Goal: Find contact information: Find contact information

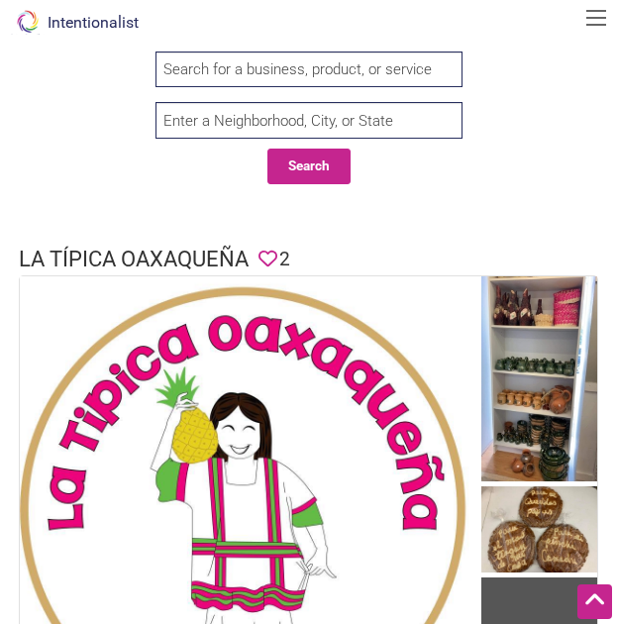
scroll to position [618, 0]
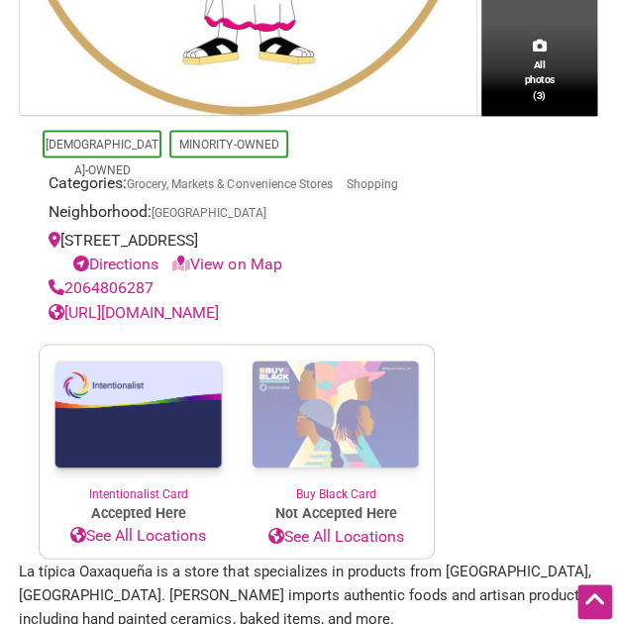
click at [130, 258] on link "Directions" at bounding box center [115, 263] width 85 height 19
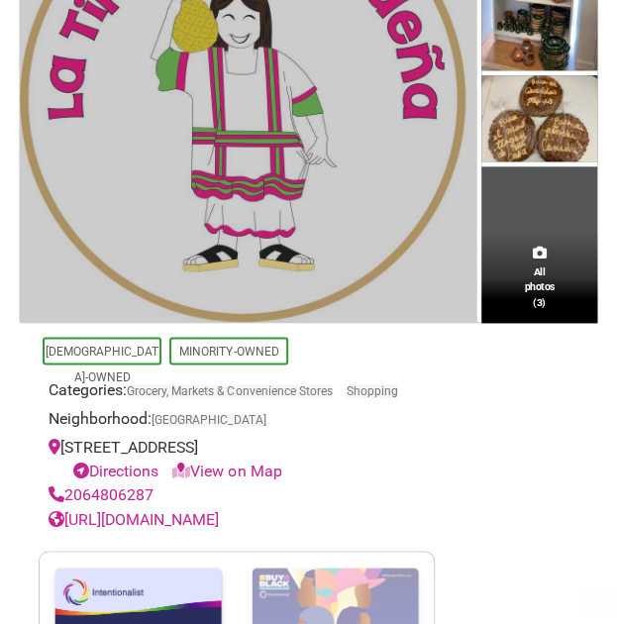
scroll to position [426, 0]
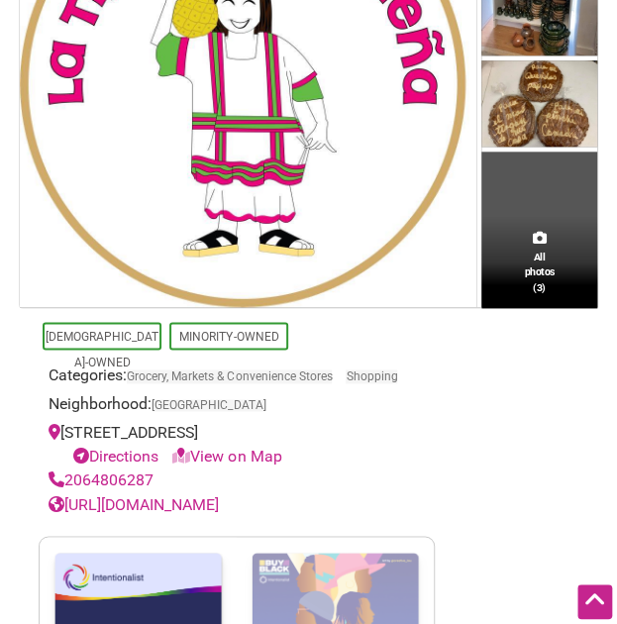
click at [245, 452] on link "View on Map" at bounding box center [226, 455] width 109 height 19
click at [200, 452] on link "View on Map" at bounding box center [226, 455] width 109 height 19
click at [227, 452] on link "View on Map" at bounding box center [226, 455] width 109 height 19
drag, startPoint x: 227, startPoint y: 452, endPoint x: 263, endPoint y: 452, distance: 36.6
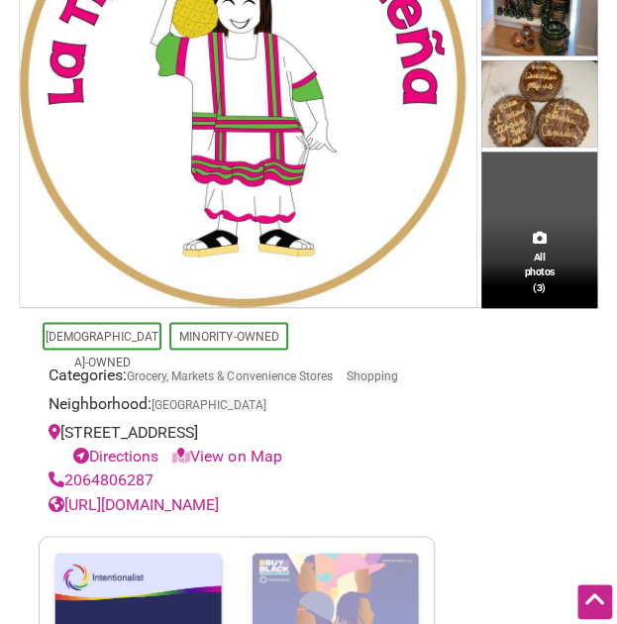
click at [263, 452] on link "View on Map" at bounding box center [226, 455] width 109 height 19
click at [190, 450] on icon at bounding box center [181, 456] width 18 height 16
click at [209, 451] on link "View on Map" at bounding box center [226, 455] width 109 height 19
click at [101, 458] on link "Directions" at bounding box center [115, 455] width 85 height 19
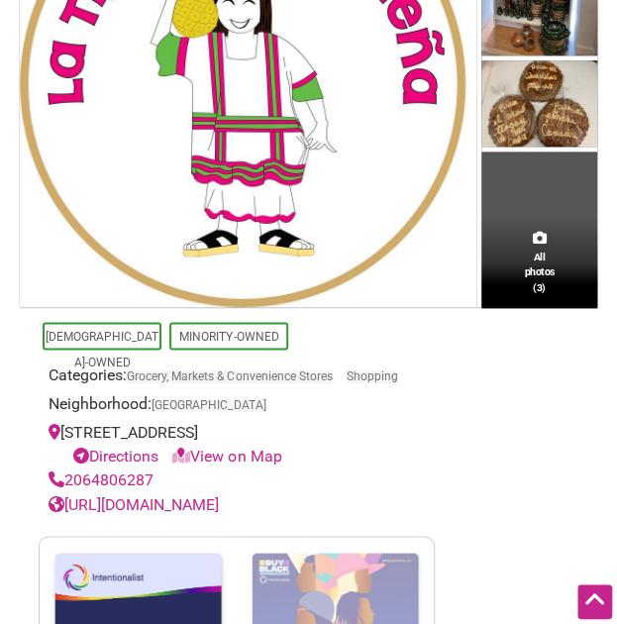
click at [157, 422] on div "9640 16th Ave SW, Seattle, WA 98106, USA Directions View on Map" at bounding box center [236, 445] width 376 height 48
copy div "9640 16th Ave SW, Seattle, WA 98106, USA"
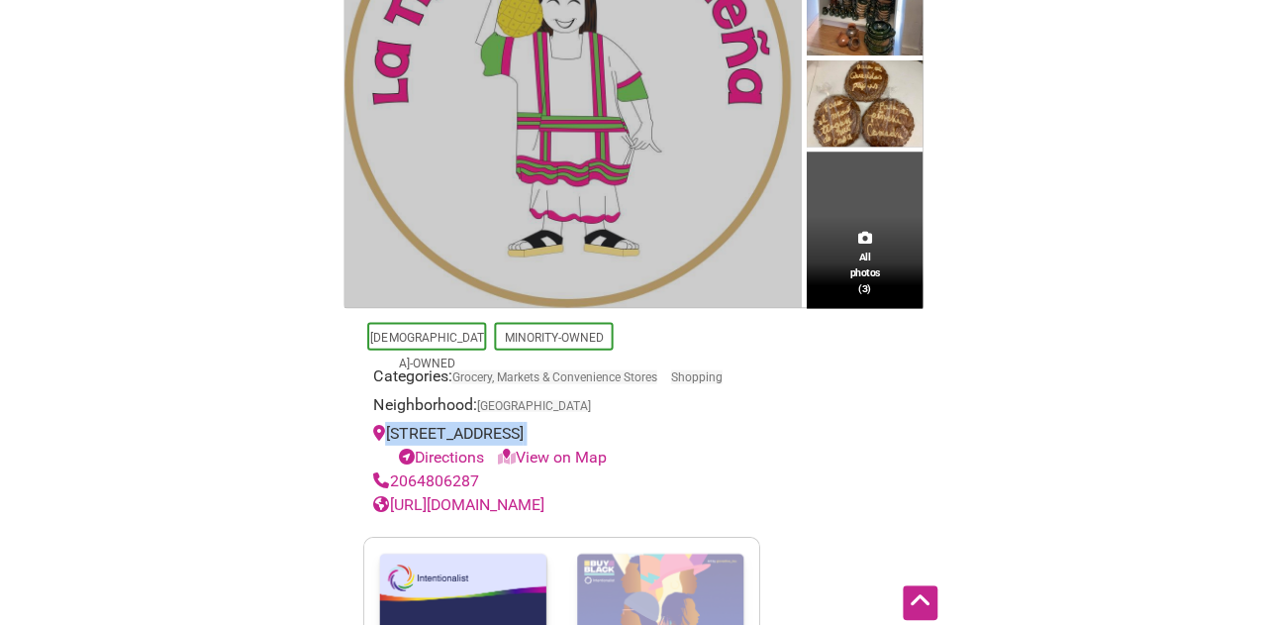
scroll to position [383, 0]
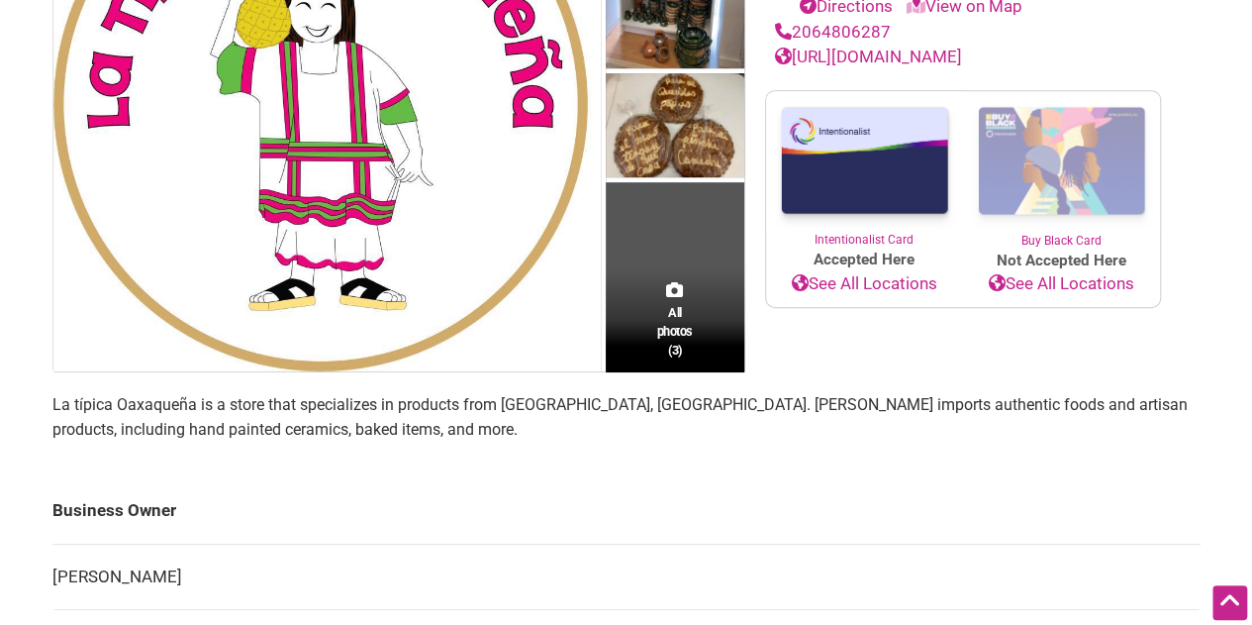
click at [616, 266] on td "All photos (3)" at bounding box center [675, 97] width 139 height 547
click at [616, 344] on span "All photos (3)" at bounding box center [675, 331] width 36 height 56
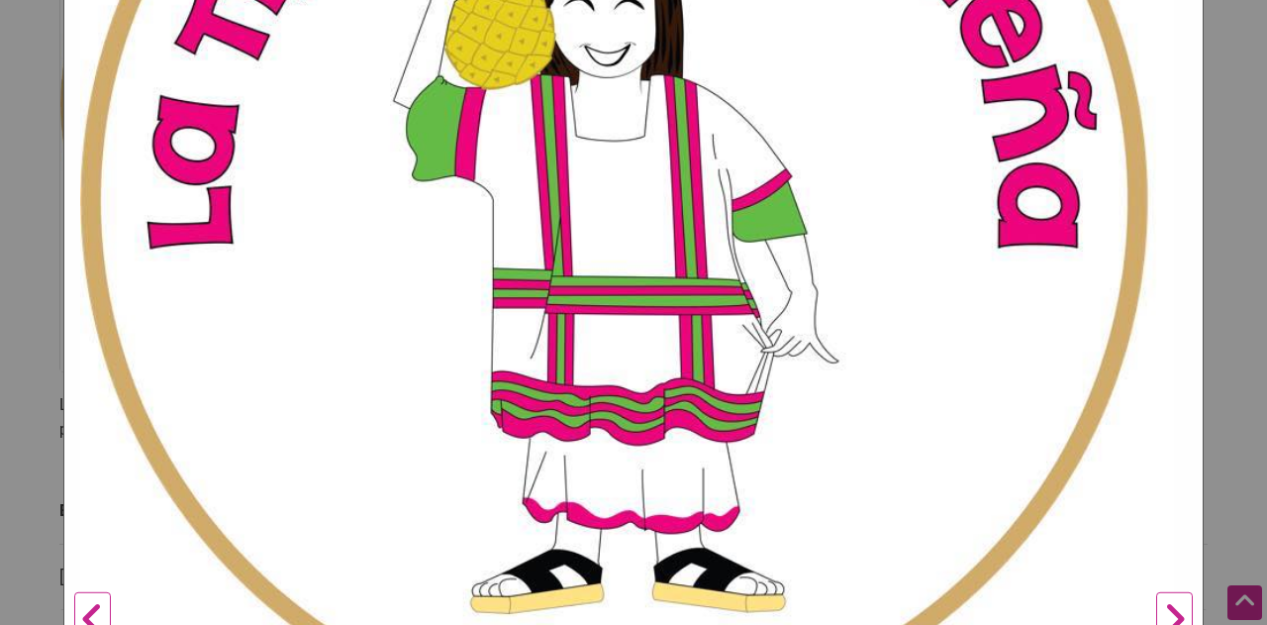
scroll to position [633, 0]
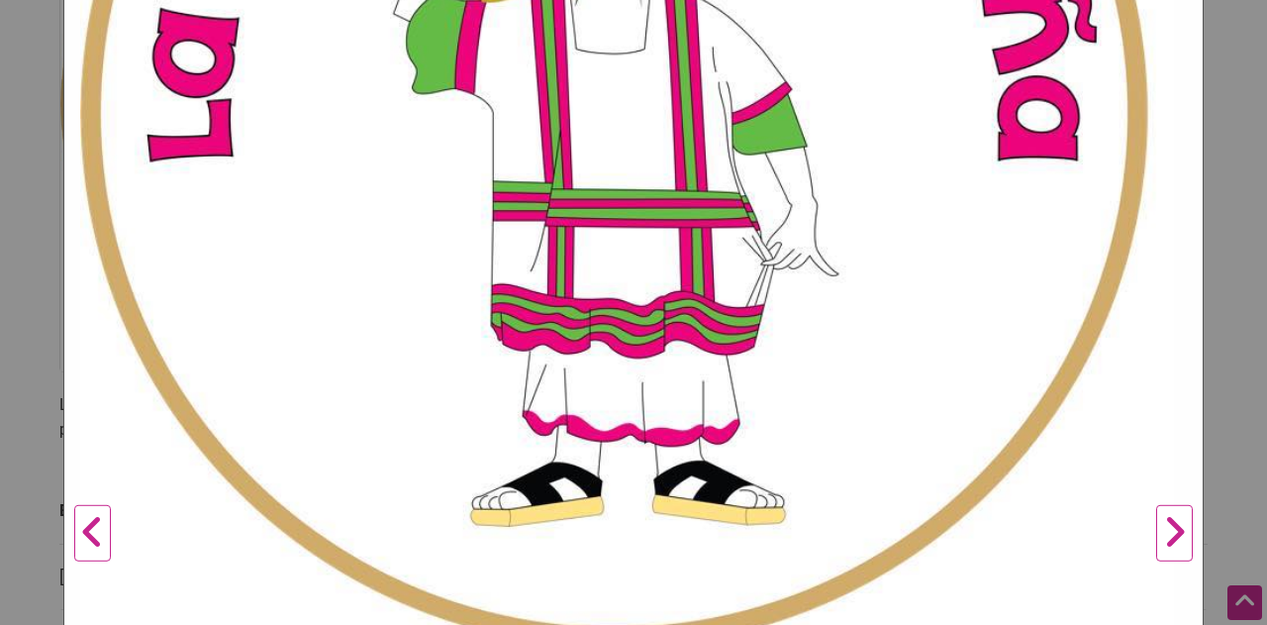
click at [616, 551] on button "Next" at bounding box center [1174, 534] width 54 height 1960
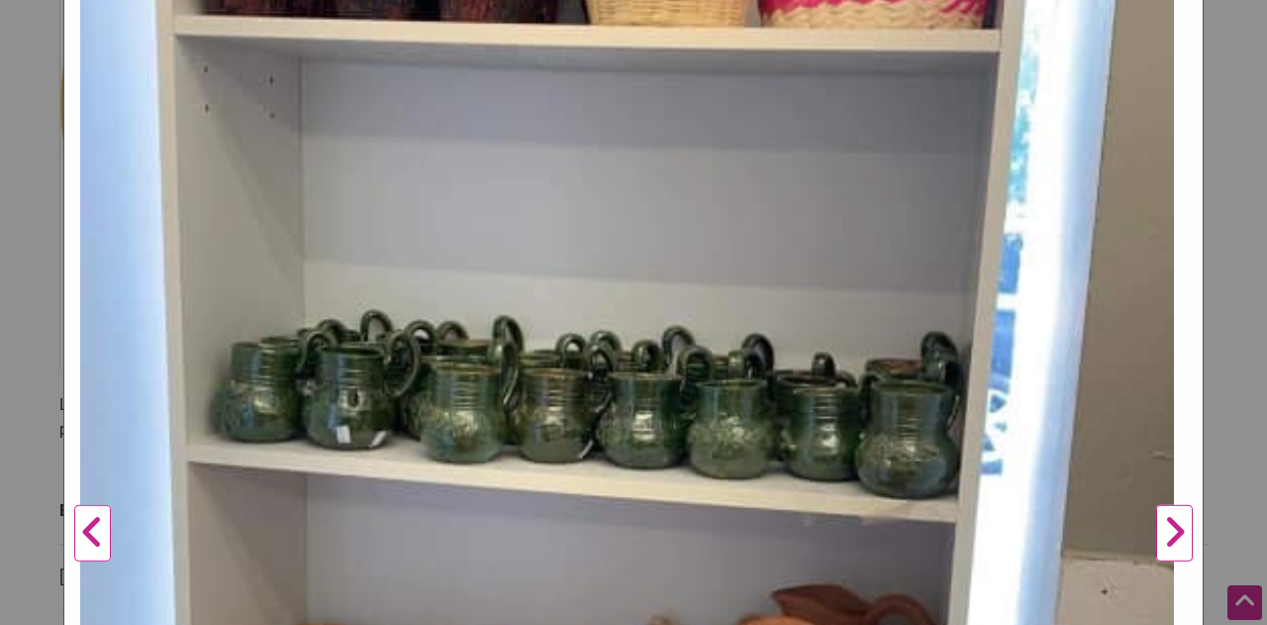
click at [616, 551] on button "Next" at bounding box center [1174, 534] width 54 height 1960
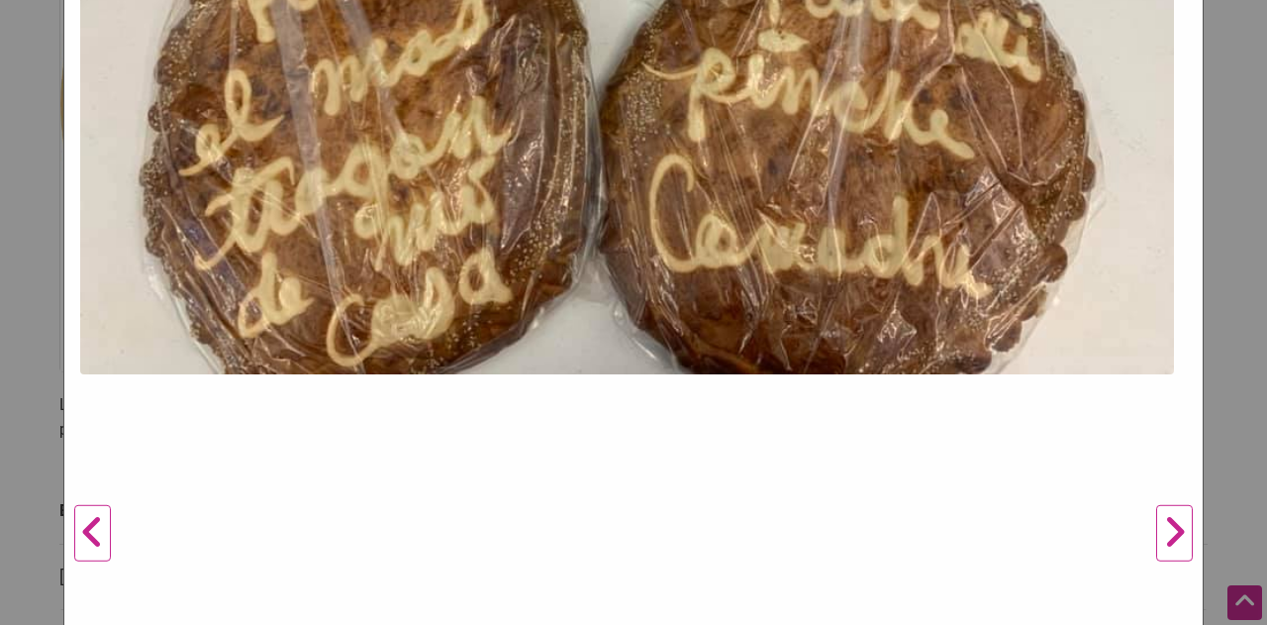
click at [616, 551] on button "Next" at bounding box center [1174, 534] width 54 height 1960
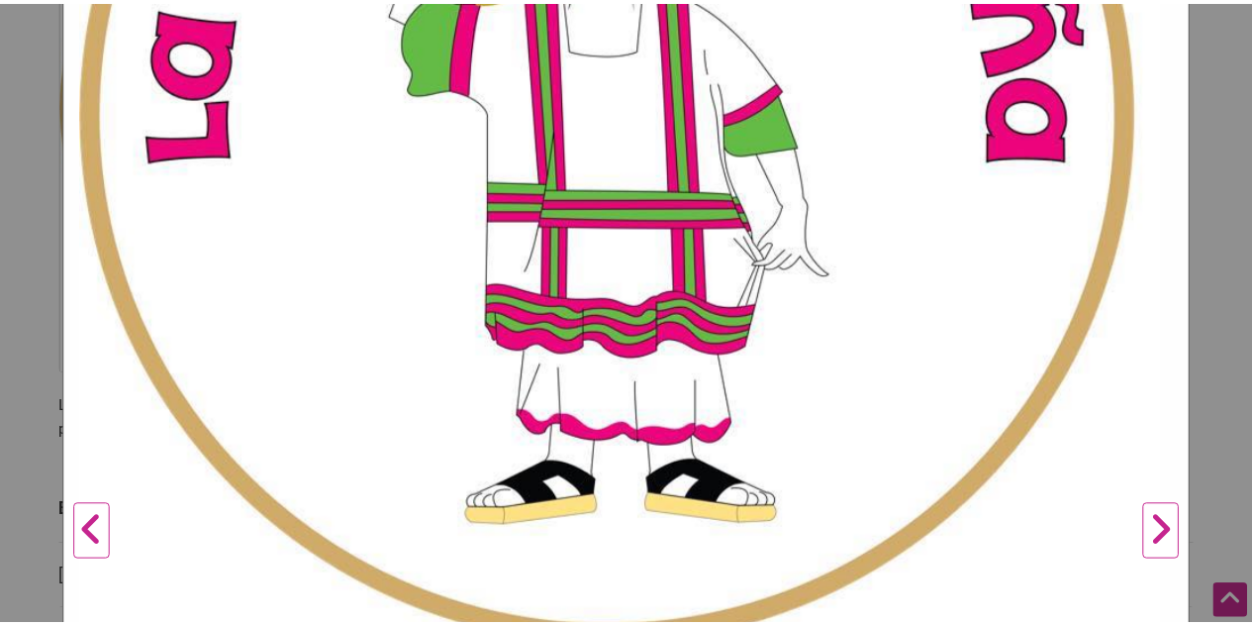
scroll to position [0, 0]
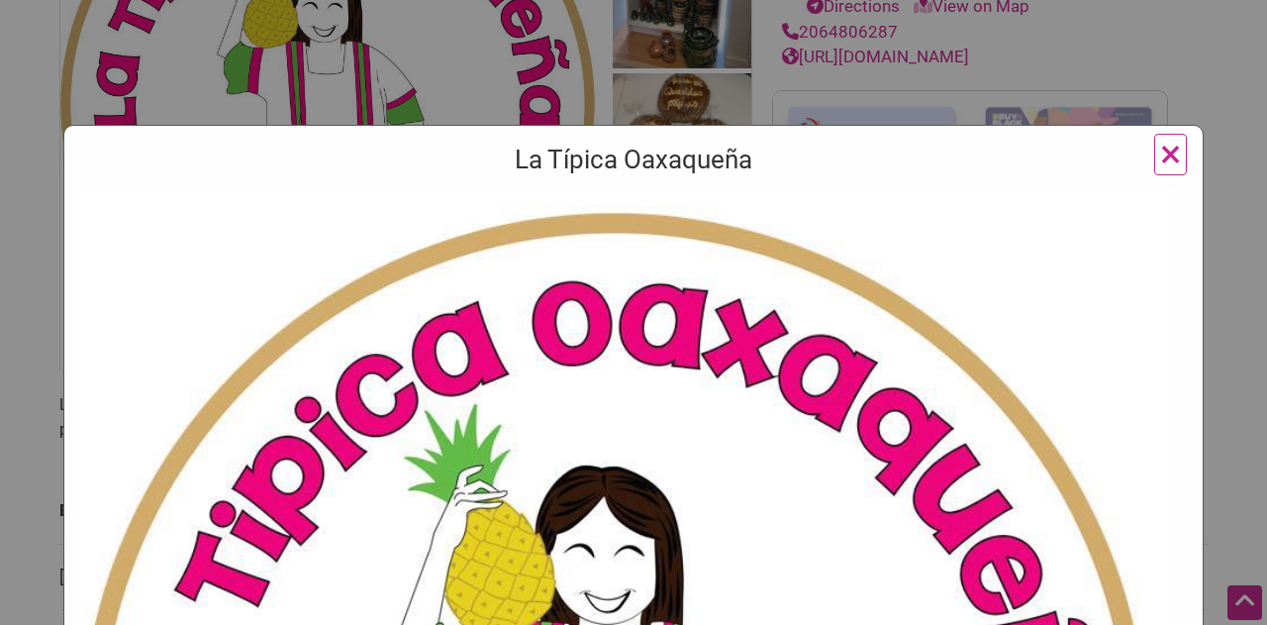
click at [616, 159] on span "×" at bounding box center [1170, 154] width 21 height 47
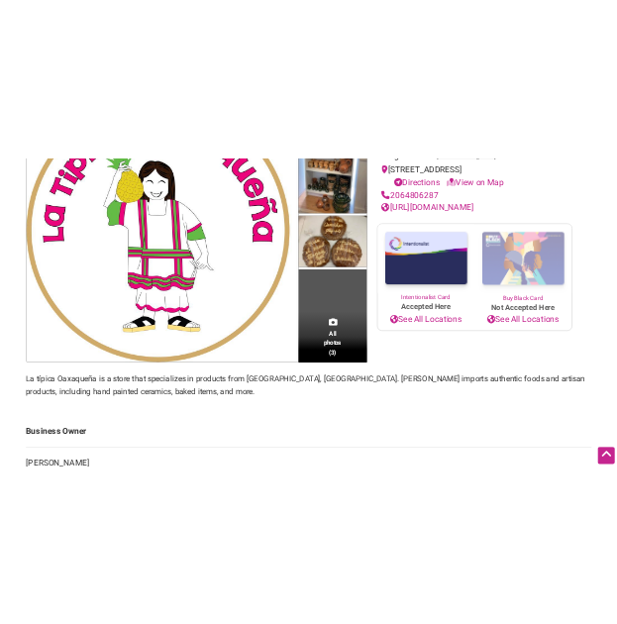
scroll to position [424, 0]
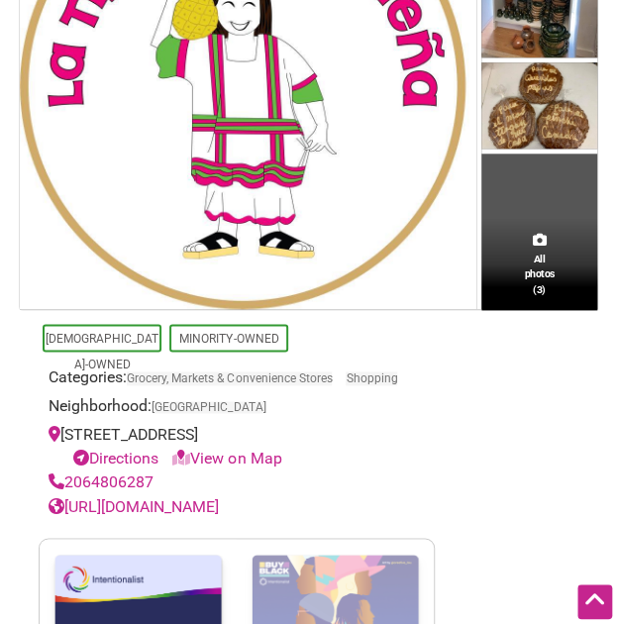
drag, startPoint x: 65, startPoint y: 433, endPoint x: 338, endPoint y: 443, distance: 272.4
click at [338, 443] on div "9640 16th Ave SW, Seattle, WA 98106, USA Directions View on Map" at bounding box center [236, 447] width 376 height 48
copy div "9640 16th Ave SW, Seattle, WA 98106,"
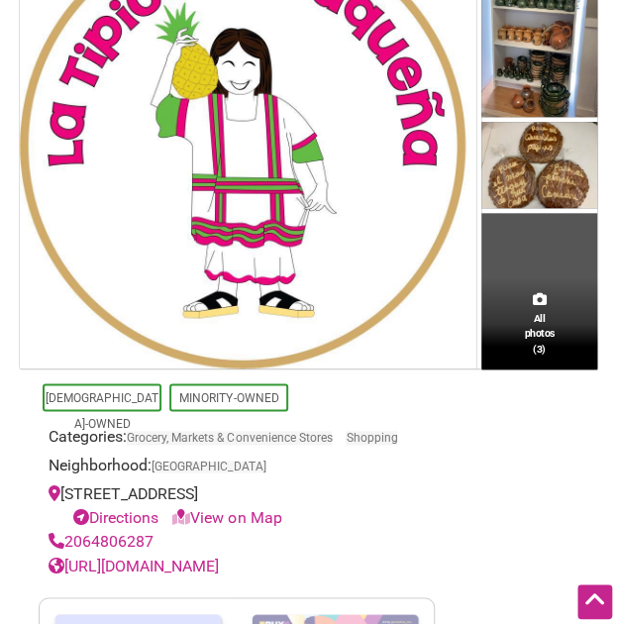
scroll to position [0, 0]
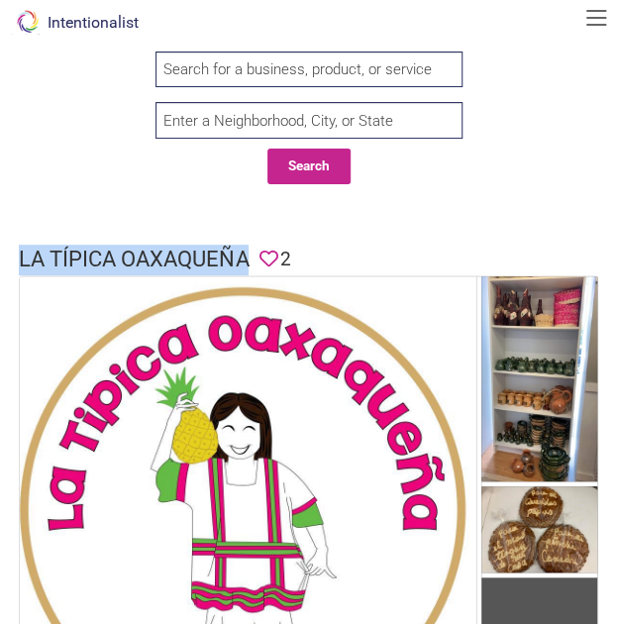
drag, startPoint x: 21, startPoint y: 256, endPoint x: 247, endPoint y: 264, distance: 226.8
click at [247, 264] on h1 "La Típica Oaxaqueña" at bounding box center [134, 259] width 230 height 31
copy h1 "La Típica Oaxaqueña"
click at [105, 21] on link "Intentionalist" at bounding box center [73, 22] width 131 height 19
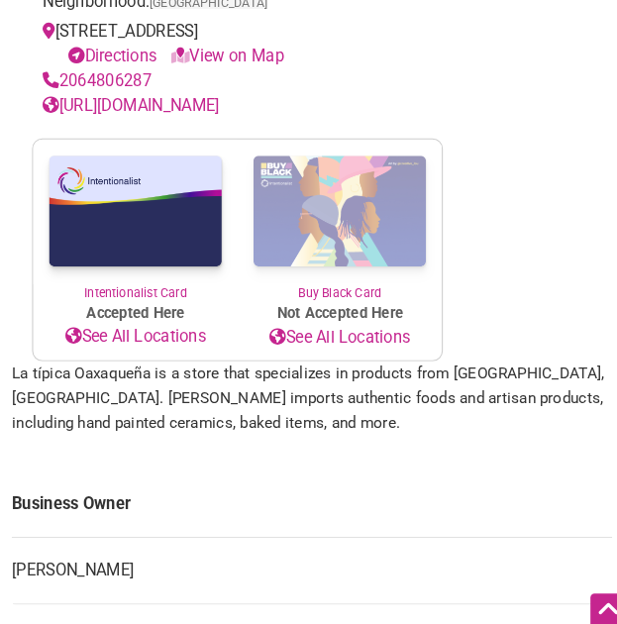
scroll to position [815, 0]
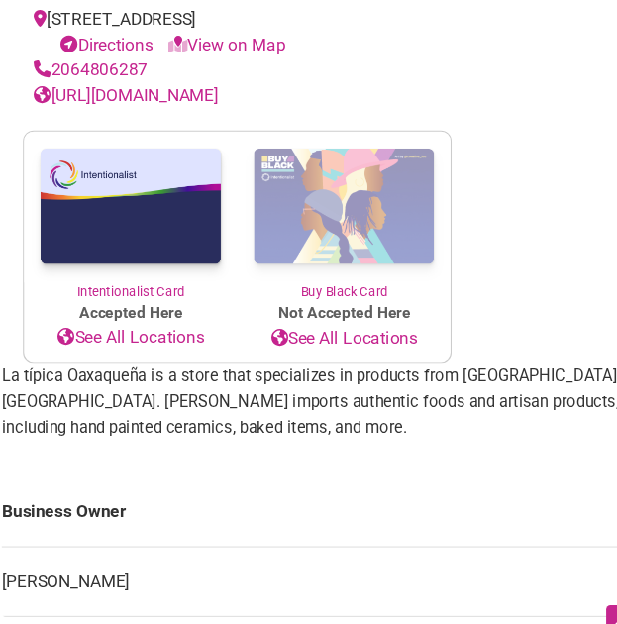
click at [219, 111] on link "https://www.instagram.com/latipicaoaxaquena" at bounding box center [133, 113] width 170 height 19
